Goal: Check status: Check status

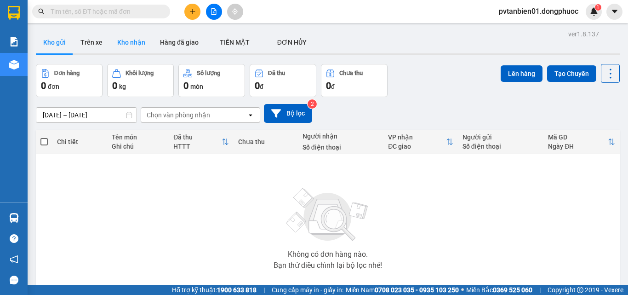
click at [115, 44] on button "Kho nhận" at bounding box center [131, 42] width 43 height 22
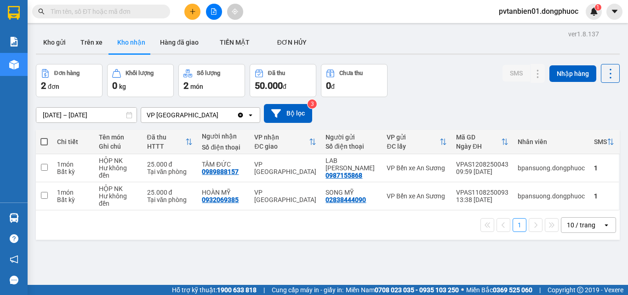
click at [80, 120] on div "ver 1.8.137 Kho gửi Trên xe Kho nhận Hàng đã giao TIỀN MẶT ĐƠN HỦY Đơn hàng 2…" at bounding box center [327, 175] width 591 height 295
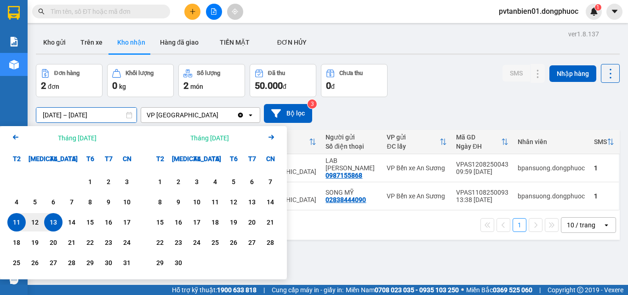
click at [12, 133] on icon "Arrow Left" at bounding box center [15, 137] width 11 height 11
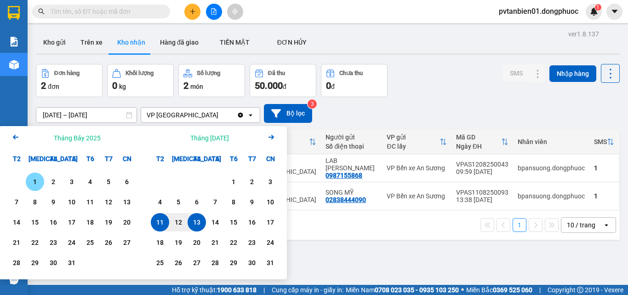
click at [40, 185] on div "1" at bounding box center [35, 181] width 13 height 11
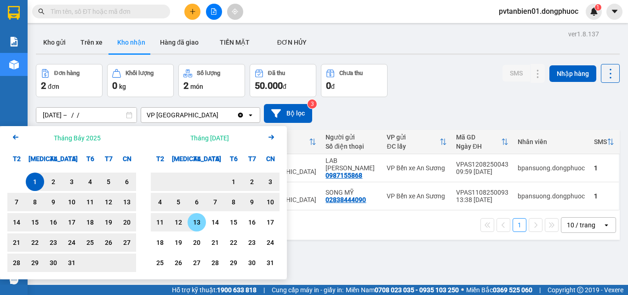
click at [193, 220] on div "13" at bounding box center [196, 222] width 13 height 11
type input "01/07/2025 – 13/08/2025"
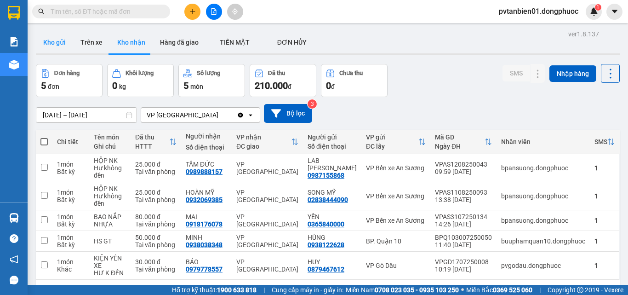
click at [70, 41] on button "Kho gửi" at bounding box center [54, 42] width 37 height 22
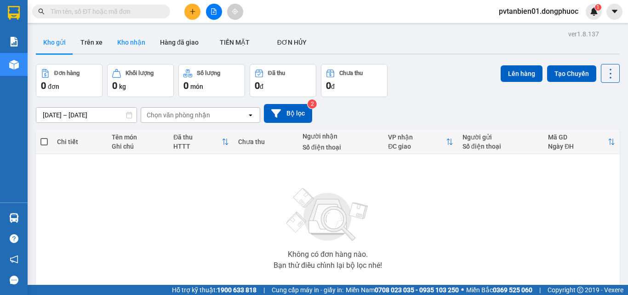
click at [115, 42] on button "Kho nhận" at bounding box center [131, 42] width 43 height 22
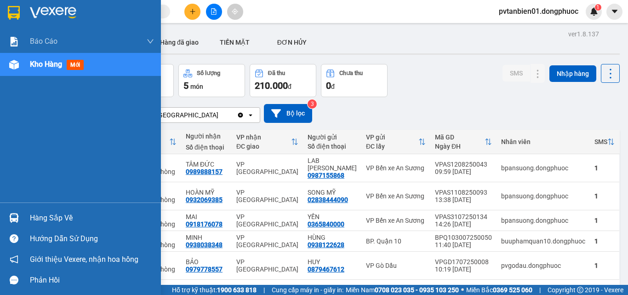
click at [14, 214] on img at bounding box center [14, 218] width 10 height 10
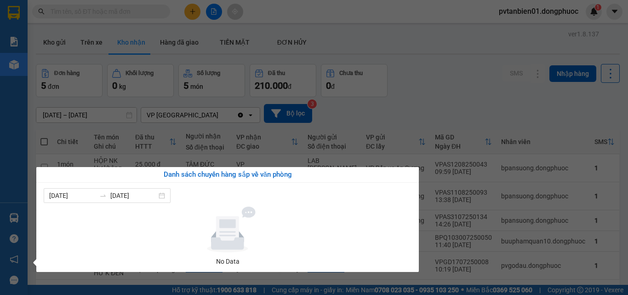
click at [424, 110] on section "Kết quả tìm kiếm ( 0 ) Bộ lọc Ngày tạo đơn gần nhất No Data pvtanbien01.dongphu…" at bounding box center [314, 147] width 628 height 295
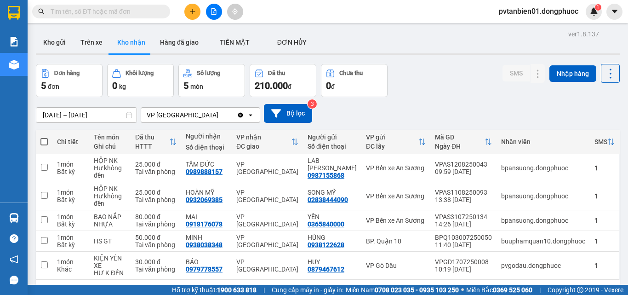
click at [461, 98] on div "01/07/2025 – 13/08/2025 Press the down arrow key to interact with the calendar …" at bounding box center [328, 113] width 584 height 33
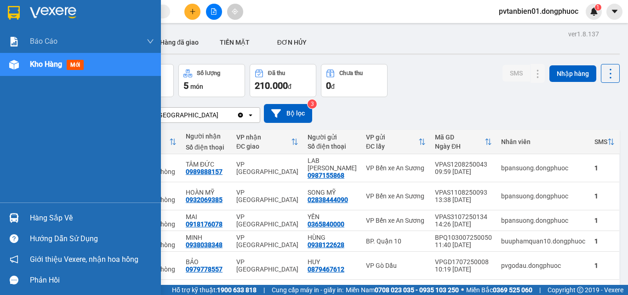
click at [13, 217] on img at bounding box center [14, 218] width 10 height 10
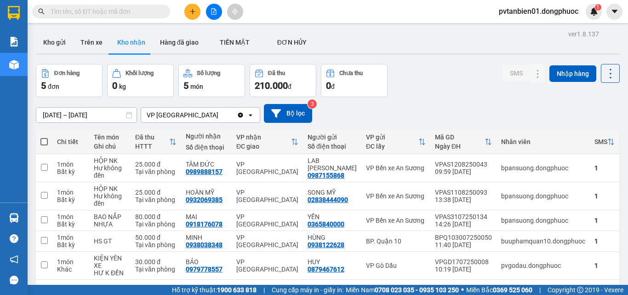
click at [499, 93] on section "Kết quả tìm kiếm ( 0 ) Bộ lọc Ngày tạo đơn gần nhất No Data pvtanbien01.dongphu…" at bounding box center [314, 147] width 628 height 295
